Goal: Transaction & Acquisition: Purchase product/service

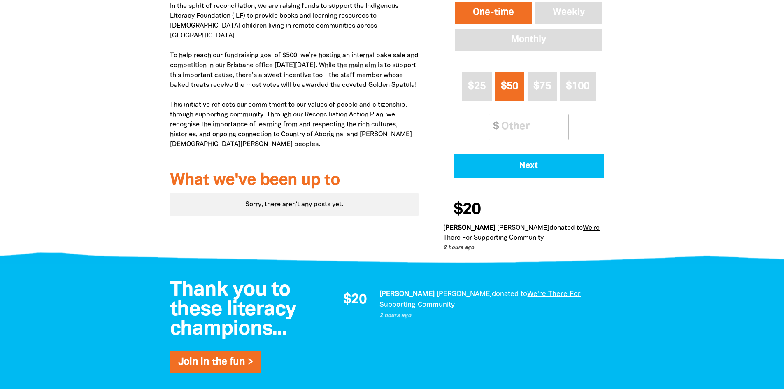
scroll to position [247, 0]
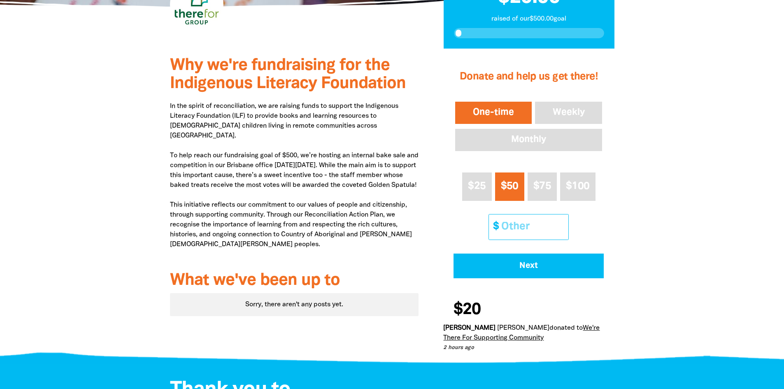
click at [507, 230] on input "Other Amount" at bounding box center [531, 226] width 73 height 25
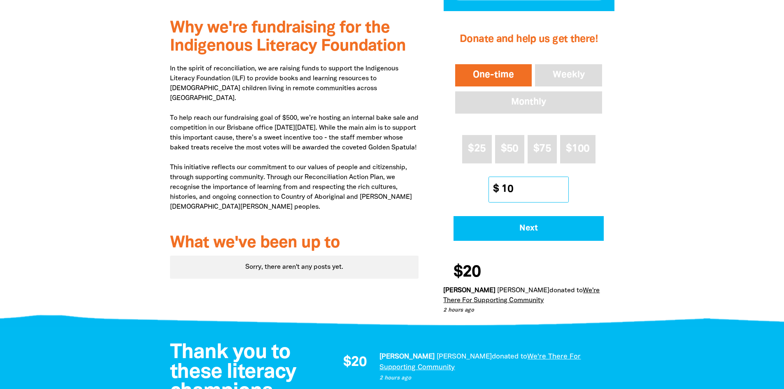
scroll to position [288, 0]
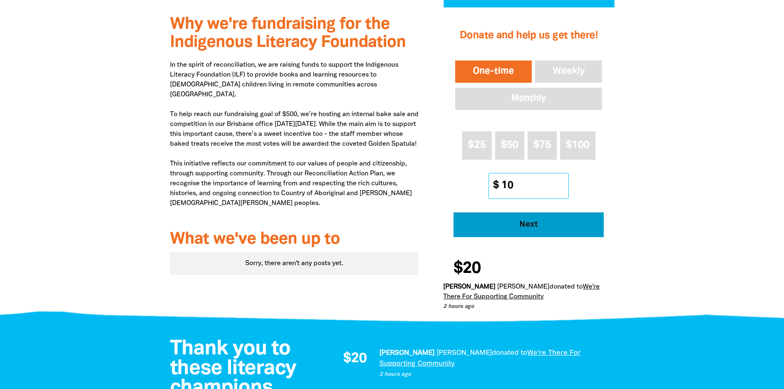
type input "10"
click at [517, 221] on span "Next" at bounding box center [529, 224] width 128 height 8
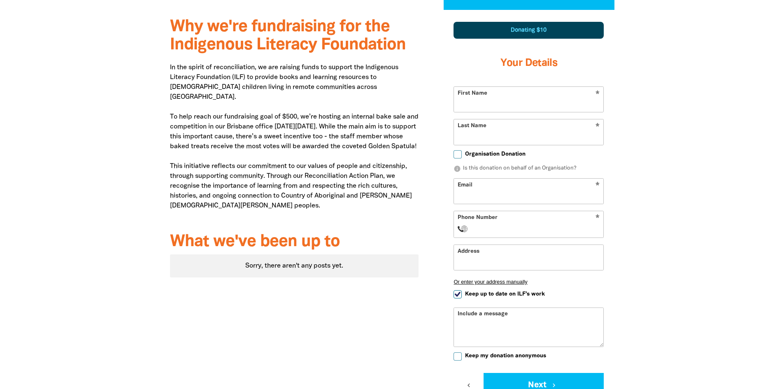
drag, startPoint x: 467, startPoint y: 101, endPoint x: 468, endPoint y: 106, distance: 4.5
click at [467, 101] on input "First Name" at bounding box center [528, 99] width 149 height 25
type input "[PERSON_NAME]"
type input "Heap"
type input "[EMAIL_ADDRESS][DOMAIN_NAME]"
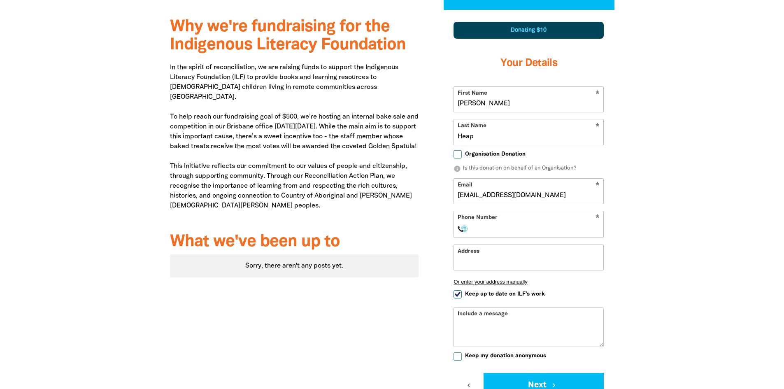
select select "AU"
type input "0434 876 620"
type input "28A"
type input "0434 876 620"
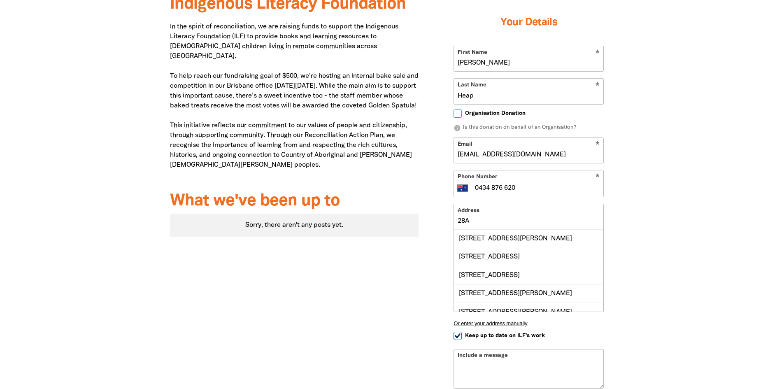
scroll to position [327, 0]
click at [471, 222] on input "28A" at bounding box center [528, 216] width 149 height 25
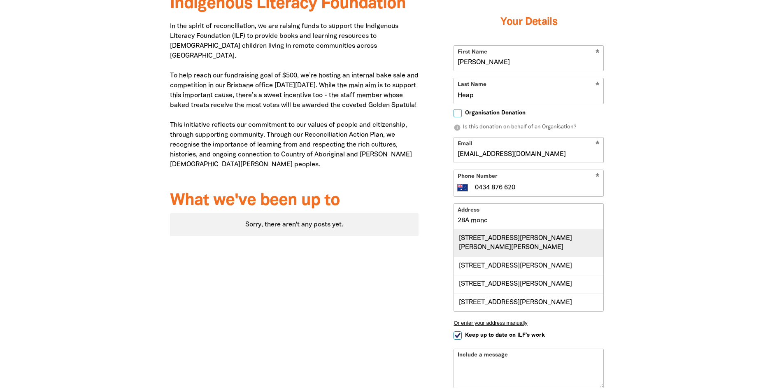
click at [475, 237] on div "[STREET_ADDRESS][PERSON_NAME][PERSON_NAME][PERSON_NAME]" at bounding box center [528, 242] width 149 height 27
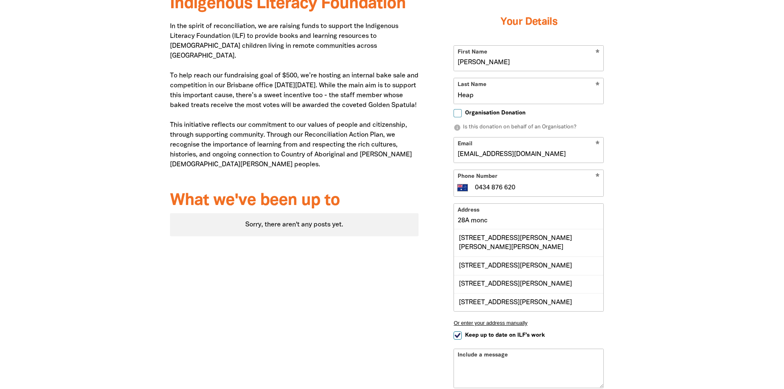
type input "[STREET_ADDRESS][PERSON_NAME][PERSON_NAME][PERSON_NAME]"
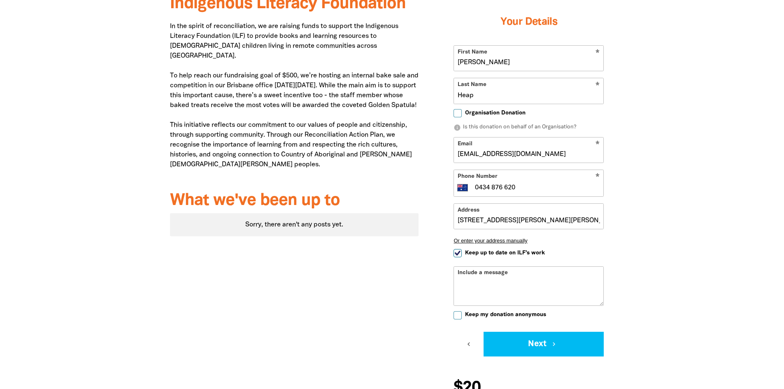
click at [456, 255] on input "Keep up to date on ILF's work" at bounding box center [457, 253] width 8 height 8
checkbox input "false"
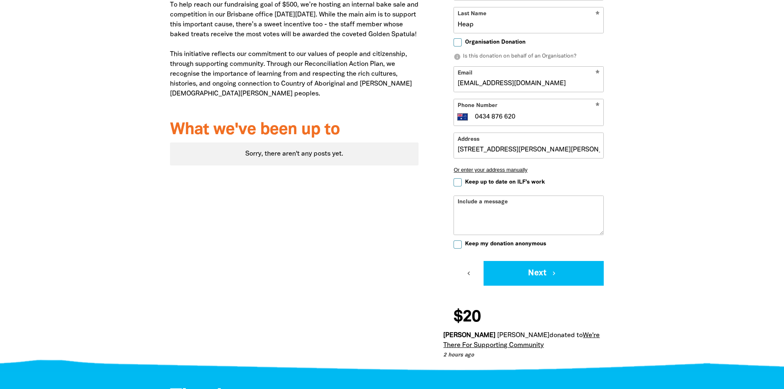
scroll to position [491, 0]
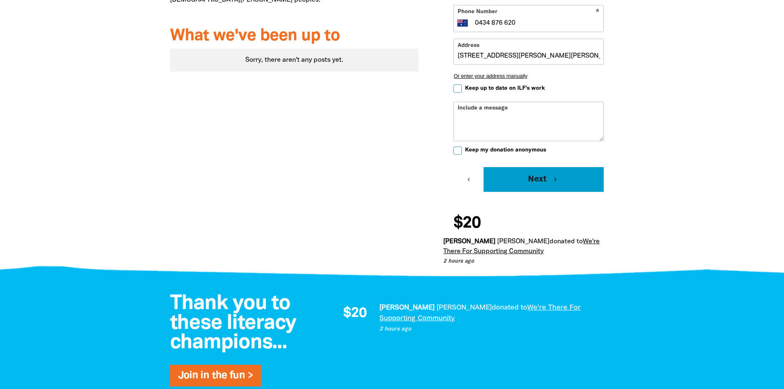
click at [526, 186] on button "Next chevron_right" at bounding box center [543, 179] width 120 height 25
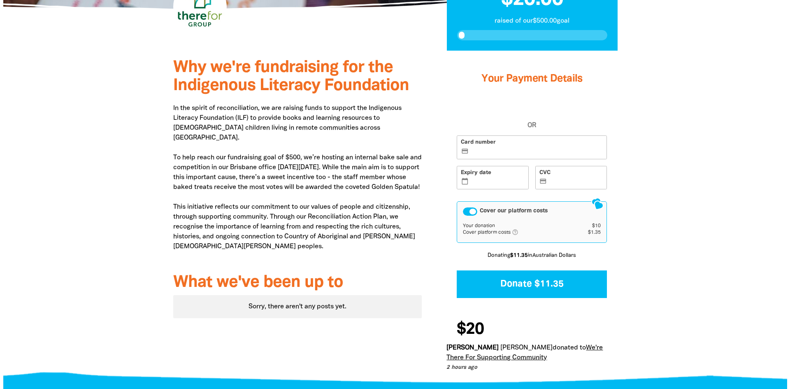
scroll to position [230, 0]
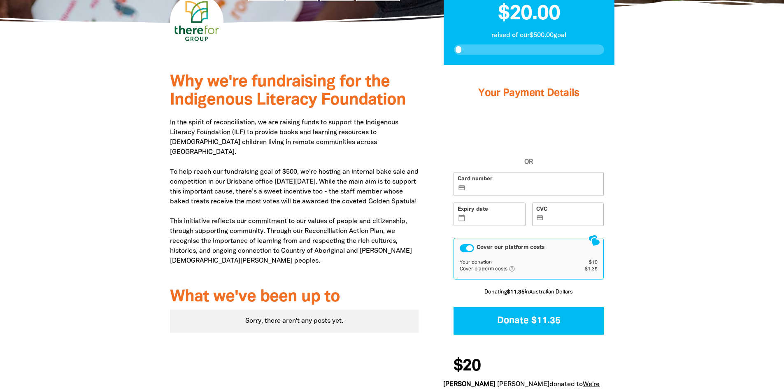
click at [469, 247] on div "Cover our platform costs" at bounding box center [466, 248] width 14 height 8
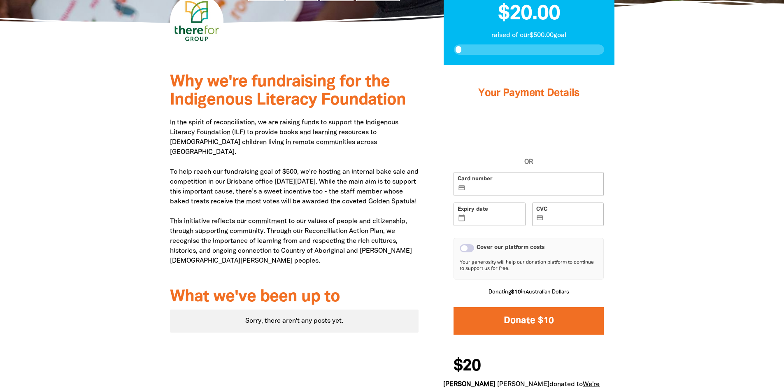
click at [517, 324] on button "Donate $10" at bounding box center [528, 321] width 150 height 28
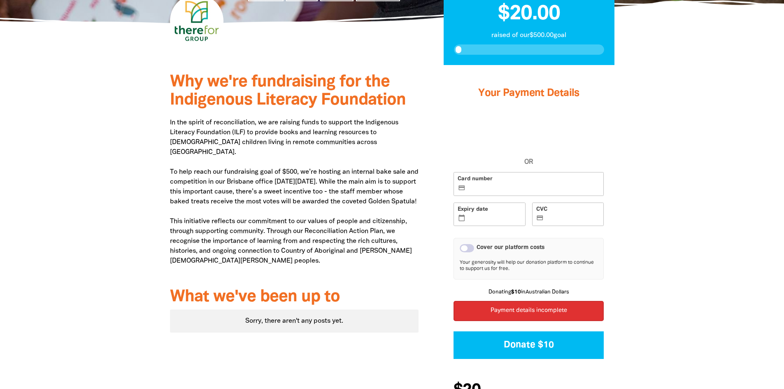
click at [524, 116] on div "Your Payment Details OR Card number credit_card Expiry date calendar_today CVC …" at bounding box center [528, 218] width 171 height 302
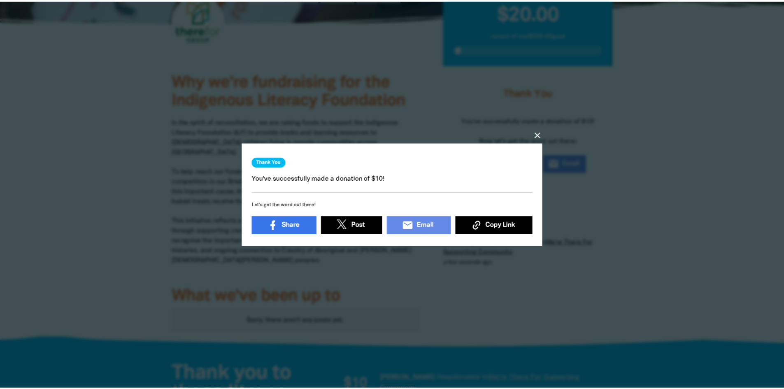
scroll to position [2, 0]
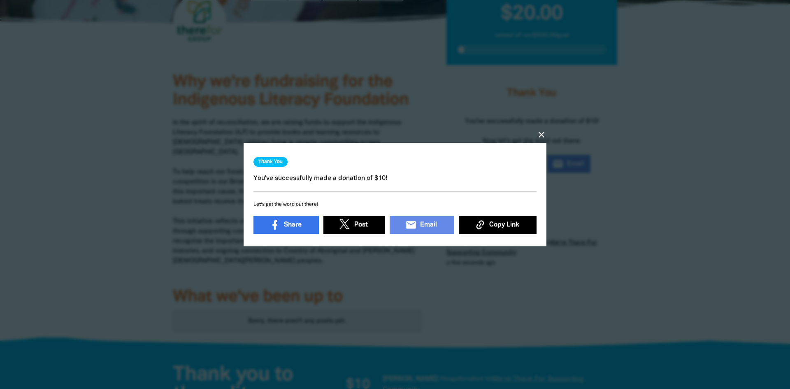
click at [539, 132] on icon "close" at bounding box center [541, 135] width 10 height 10
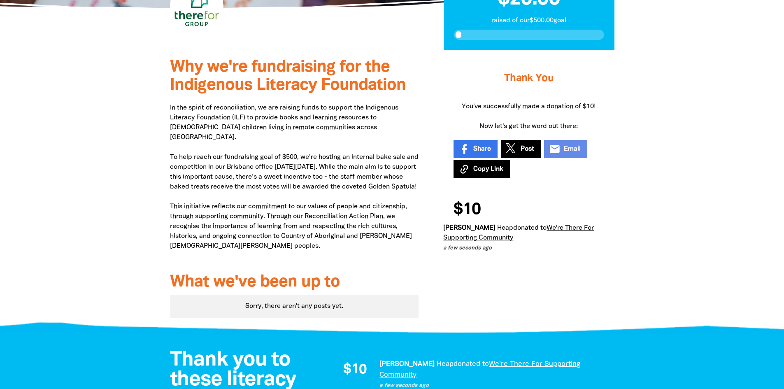
scroll to position [288, 0]
